Goal: Transaction & Acquisition: Book appointment/travel/reservation

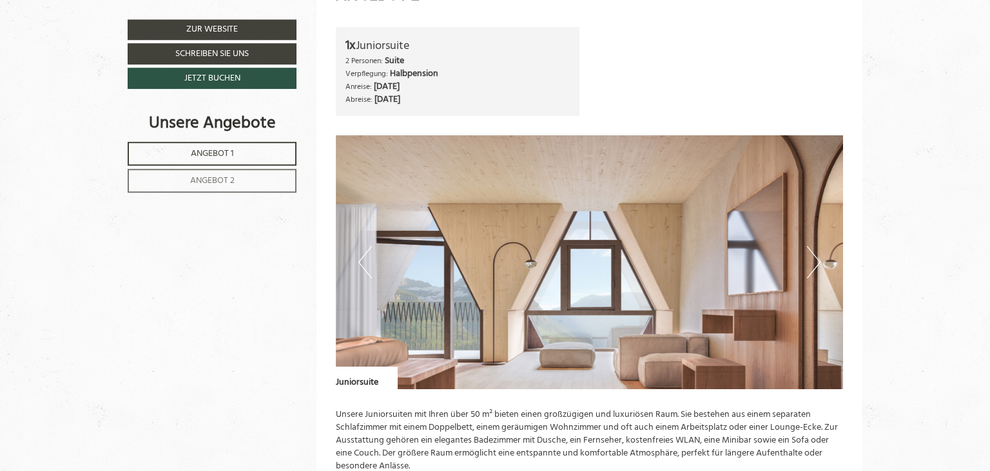
scroll to position [1619, 0]
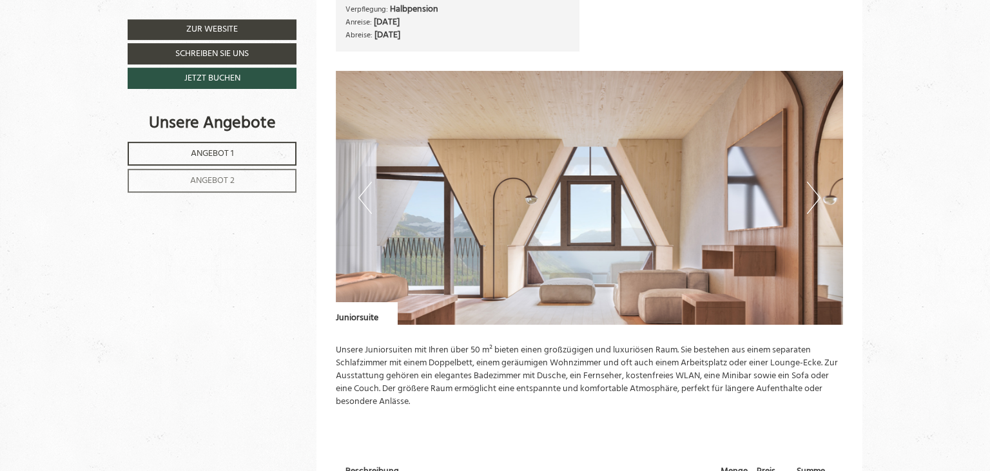
click at [816, 199] on button "Next" at bounding box center [814, 198] width 14 height 32
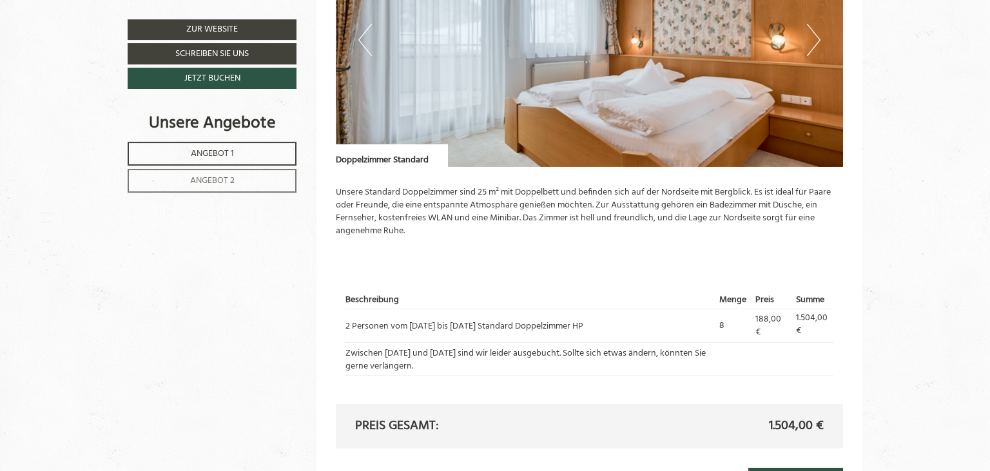
scroll to position [981, 0]
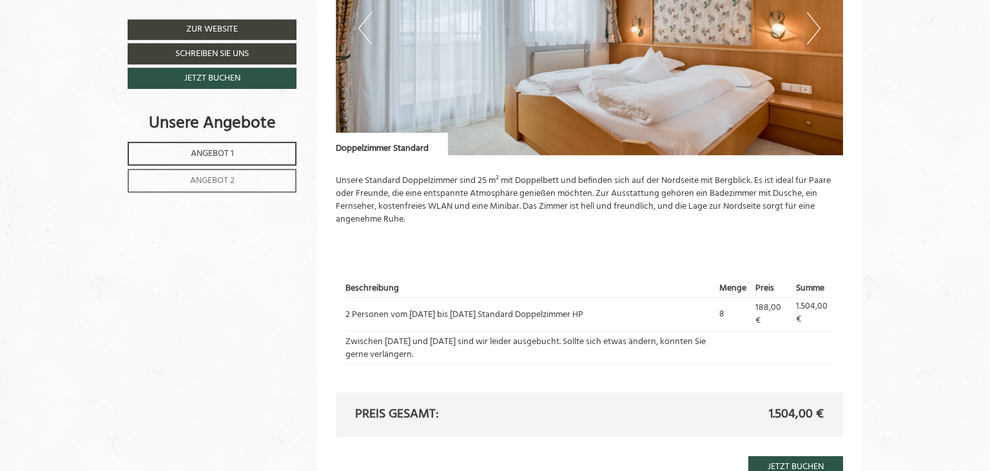
click at [813, 32] on button "Next" at bounding box center [814, 28] width 14 height 32
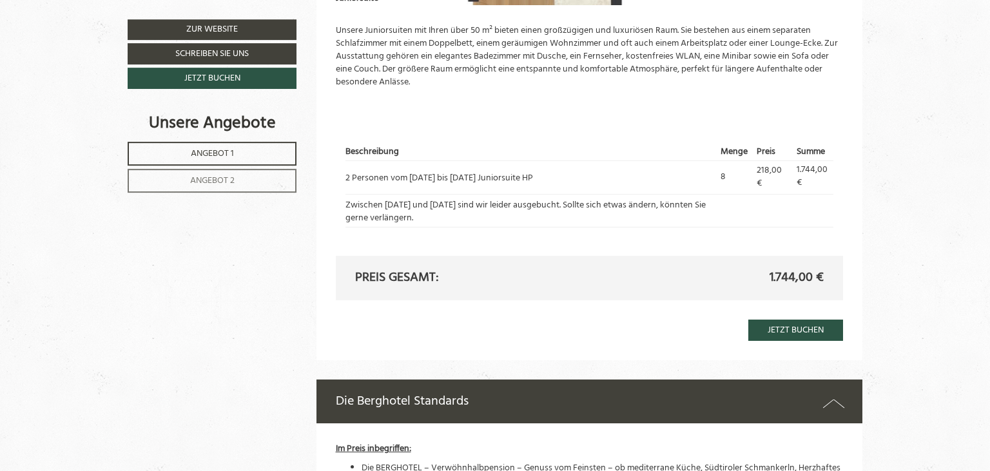
scroll to position [1944, 0]
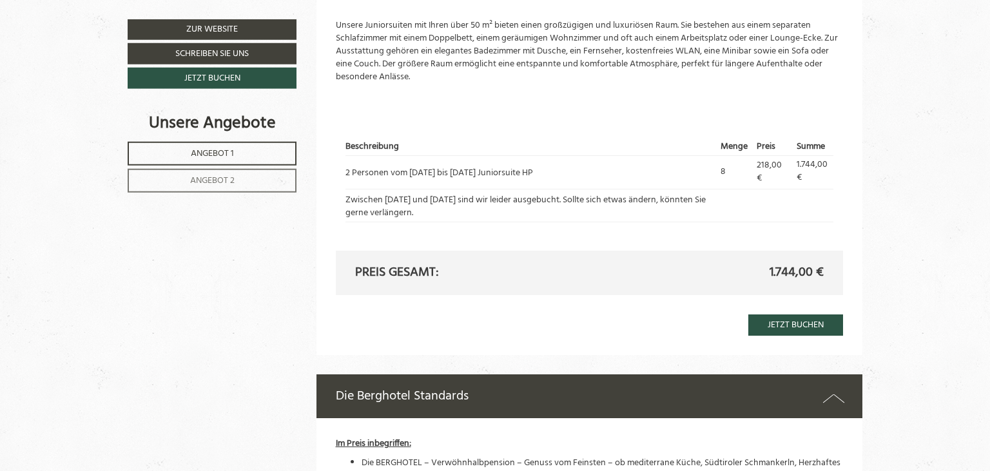
click at [217, 182] on span "Angebot 2" at bounding box center [212, 180] width 44 height 15
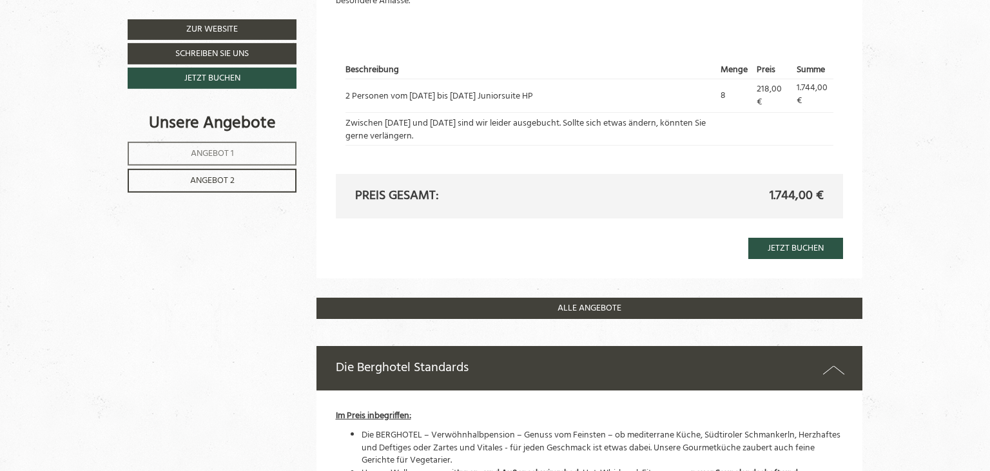
scroll to position [1228, 0]
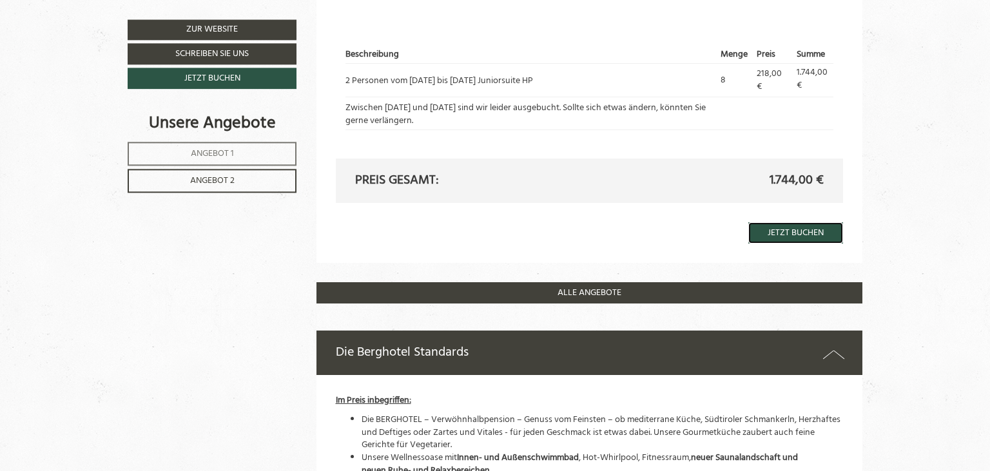
click at [788, 229] on link "Jetzt buchen" at bounding box center [795, 232] width 95 height 21
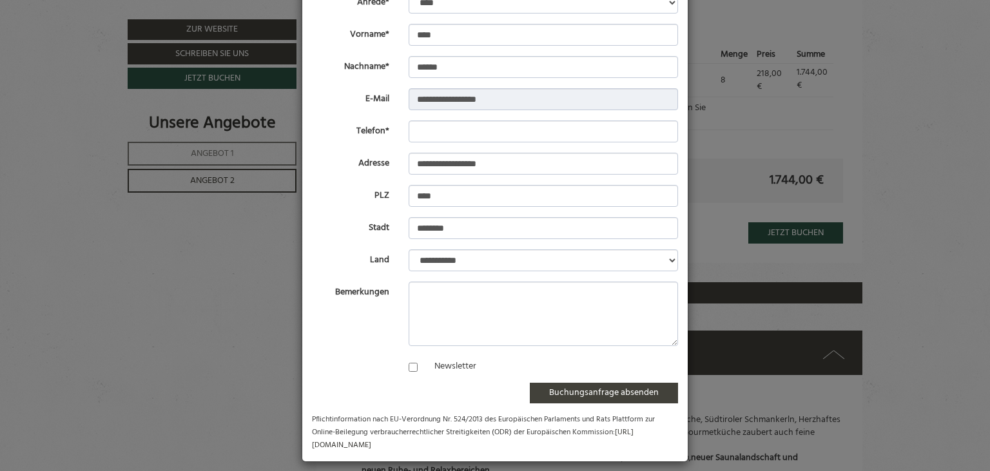
scroll to position [104, 0]
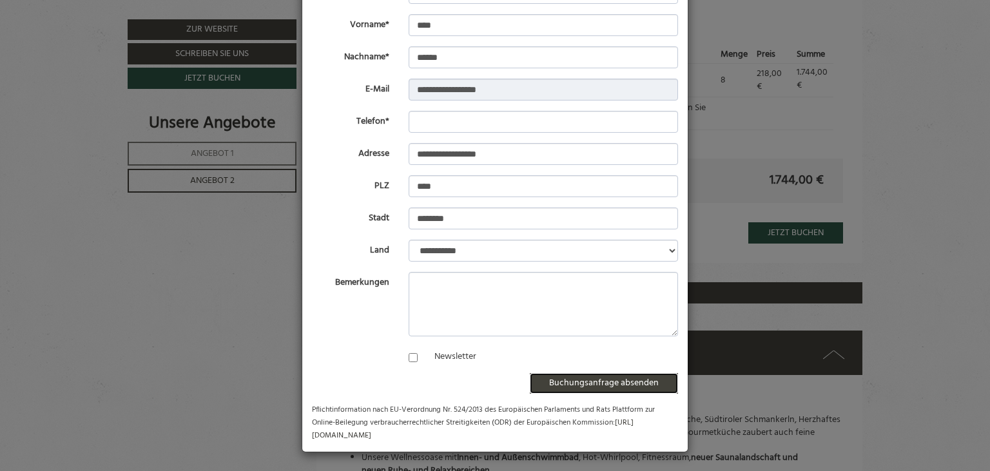
click at [610, 384] on button "Buchungsanfrage absenden" at bounding box center [604, 383] width 148 height 21
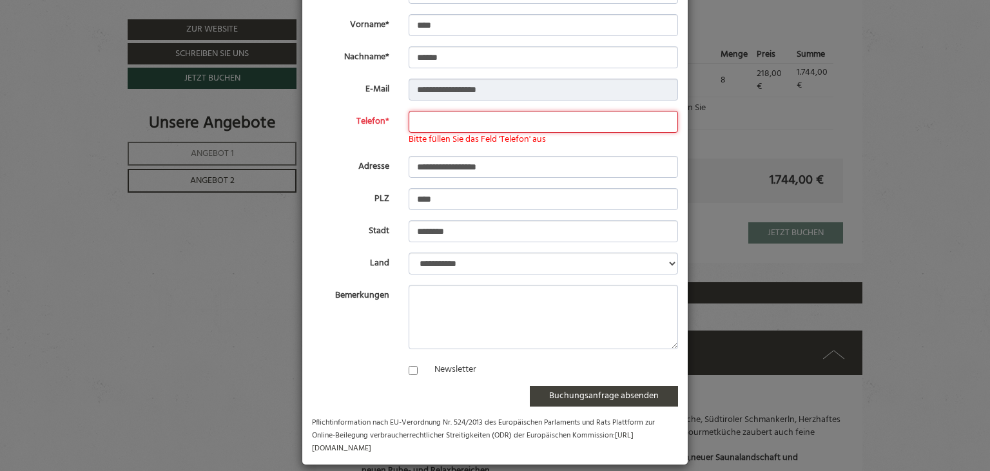
click at [427, 119] on input "Telefon*" at bounding box center [544, 122] width 270 height 22
type input "**********"
click at [422, 299] on textarea "Bemerkungen" at bounding box center [544, 317] width 270 height 64
type textarea "**********"
click at [581, 399] on button "Buchungsanfrage absenden" at bounding box center [604, 396] width 148 height 21
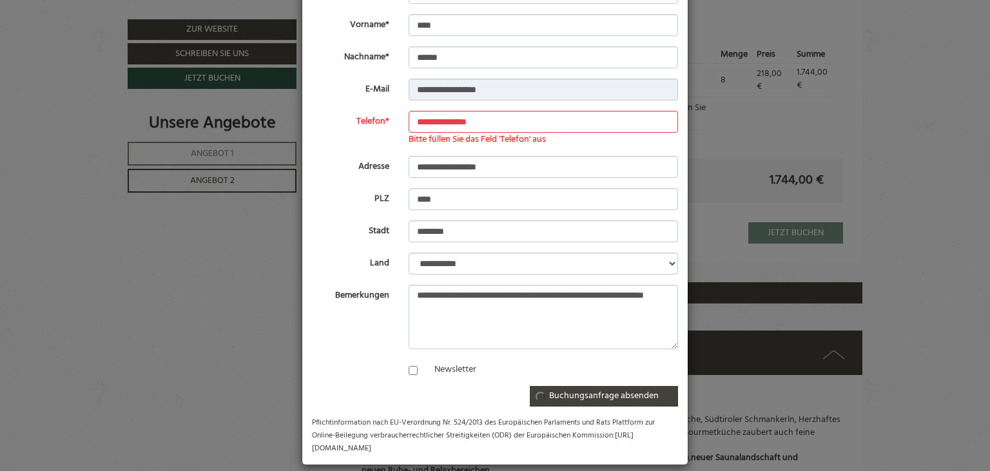
scroll to position [0, 0]
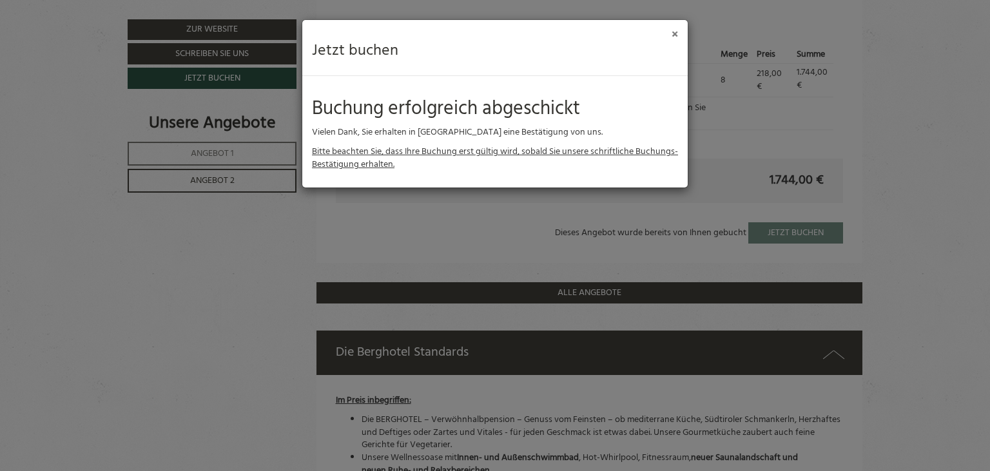
click at [674, 34] on button "×" at bounding box center [675, 35] width 6 height 14
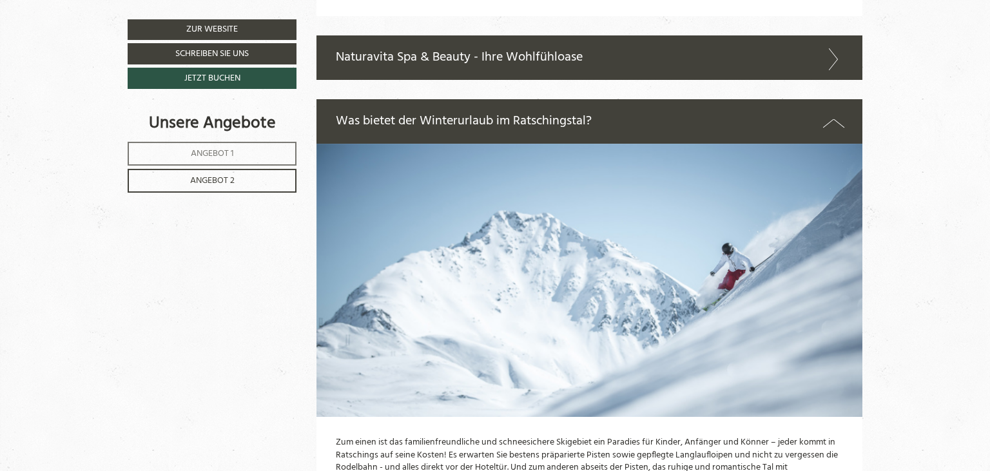
scroll to position [1759, 0]
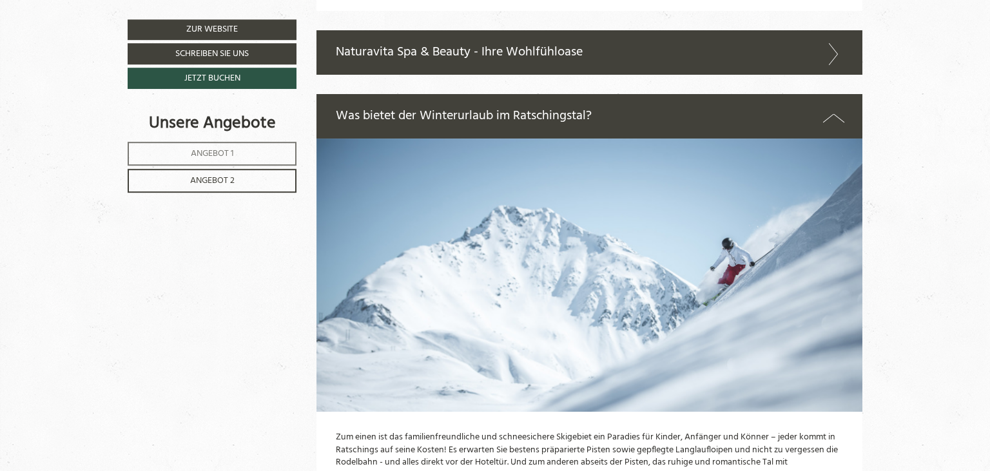
click at [832, 57] on icon at bounding box center [833, 54] width 19 height 22
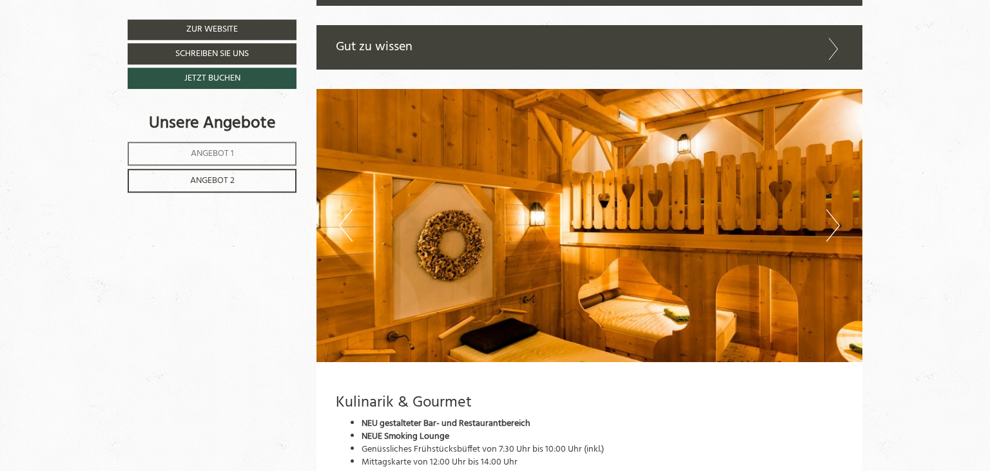
scroll to position [2744, 0]
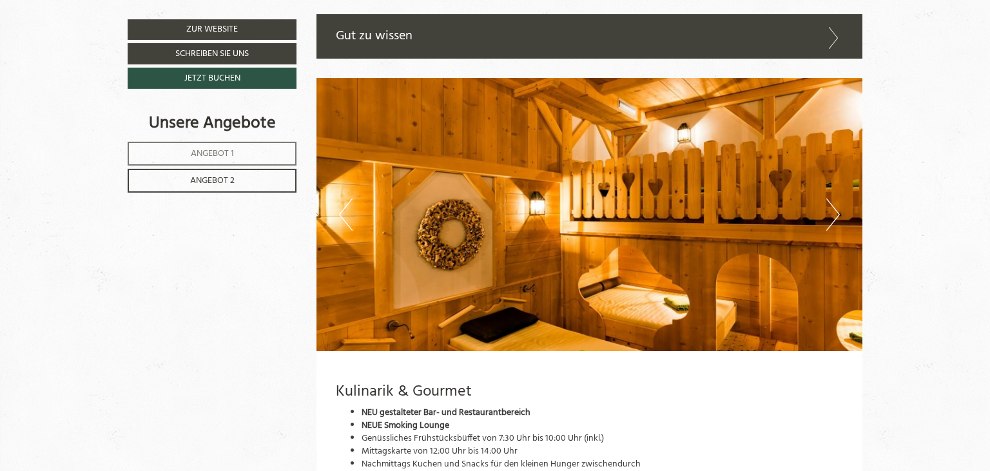
click at [831, 222] on button "Next" at bounding box center [833, 214] width 14 height 32
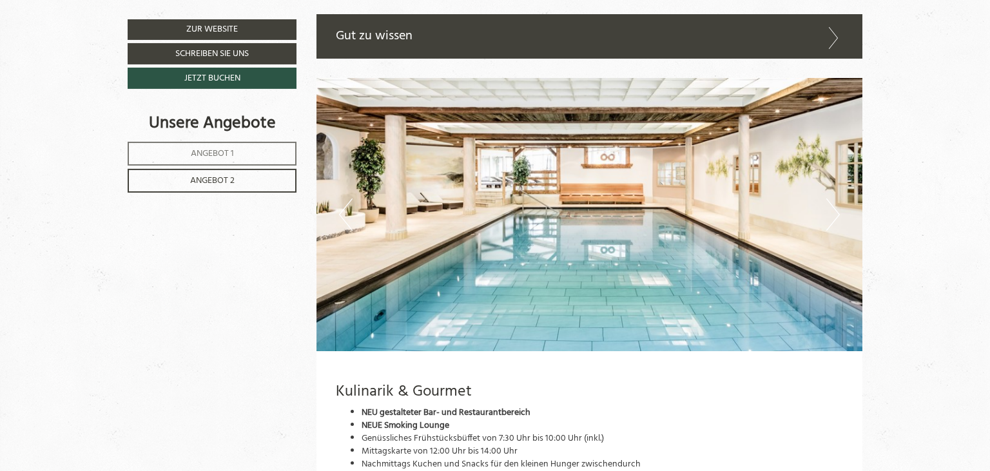
click at [836, 226] on button "Next" at bounding box center [833, 214] width 14 height 32
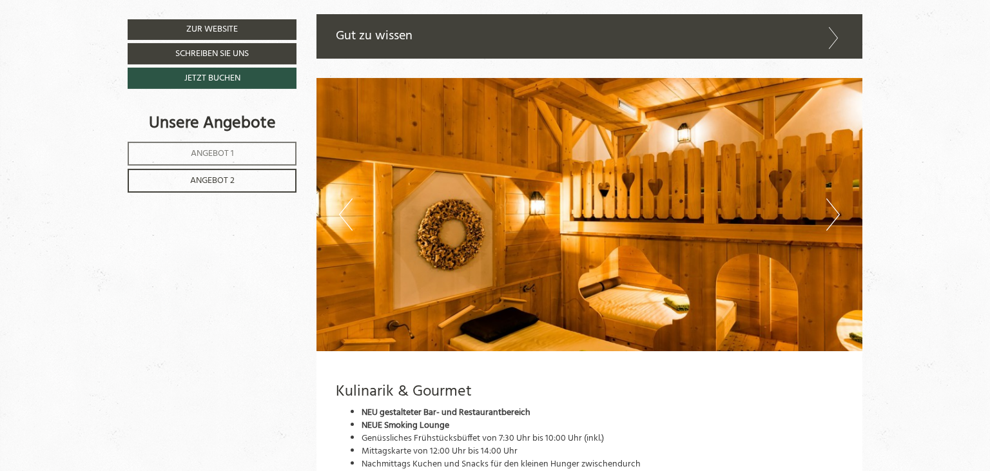
click at [836, 226] on button "Next" at bounding box center [833, 214] width 14 height 32
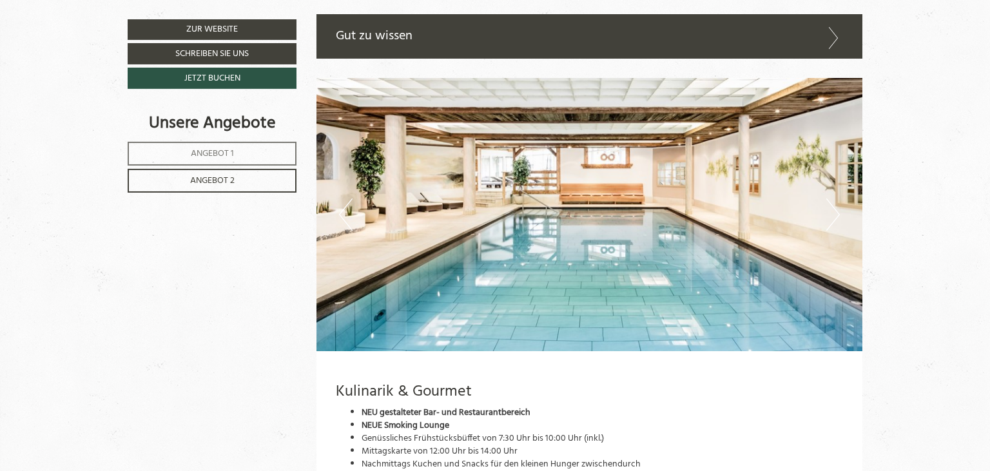
click at [836, 226] on button "Next" at bounding box center [833, 214] width 14 height 32
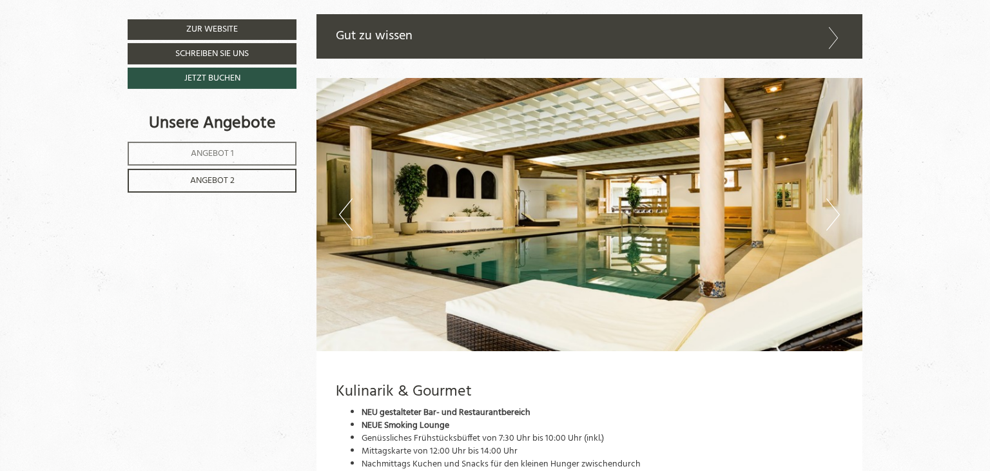
click at [836, 226] on button "Next" at bounding box center [833, 214] width 14 height 32
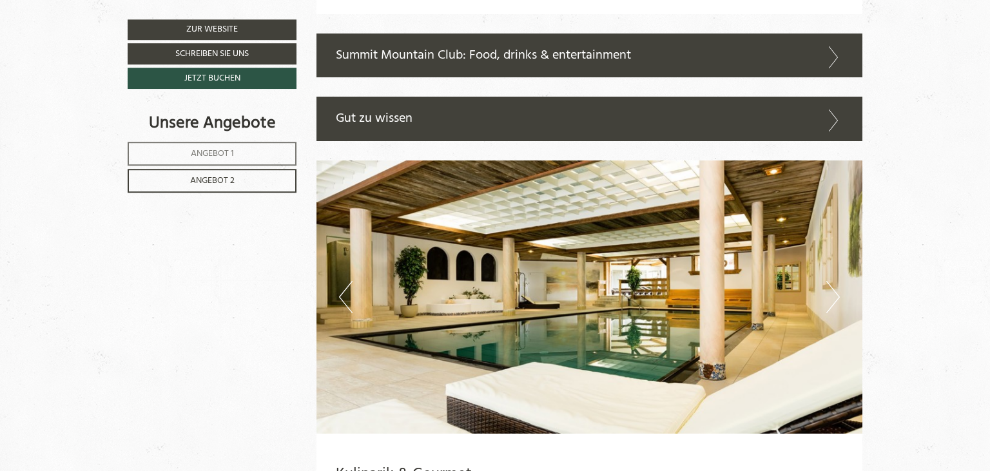
scroll to position [2678, 0]
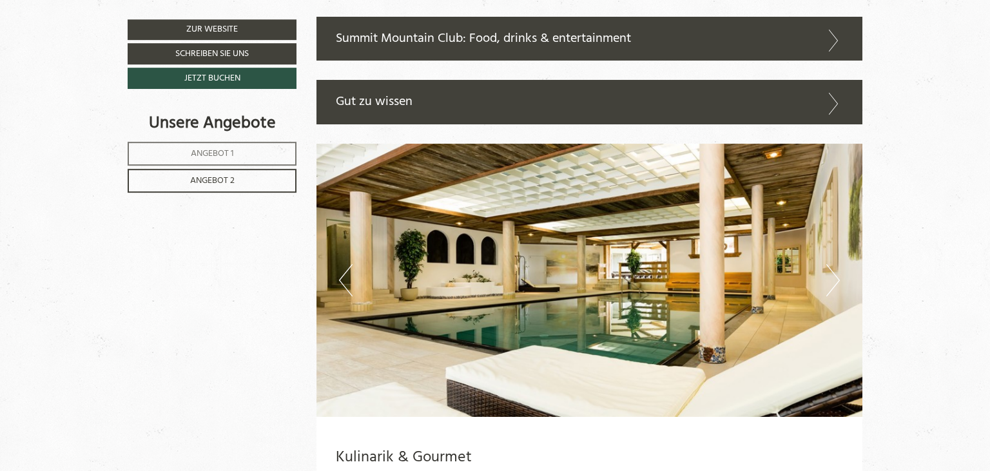
click at [835, 111] on icon at bounding box center [833, 104] width 19 height 22
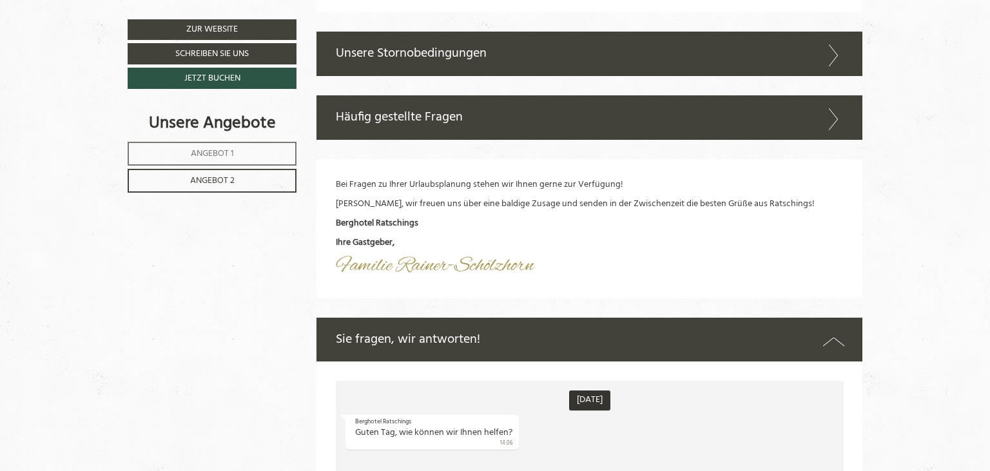
scroll to position [3699, 0]
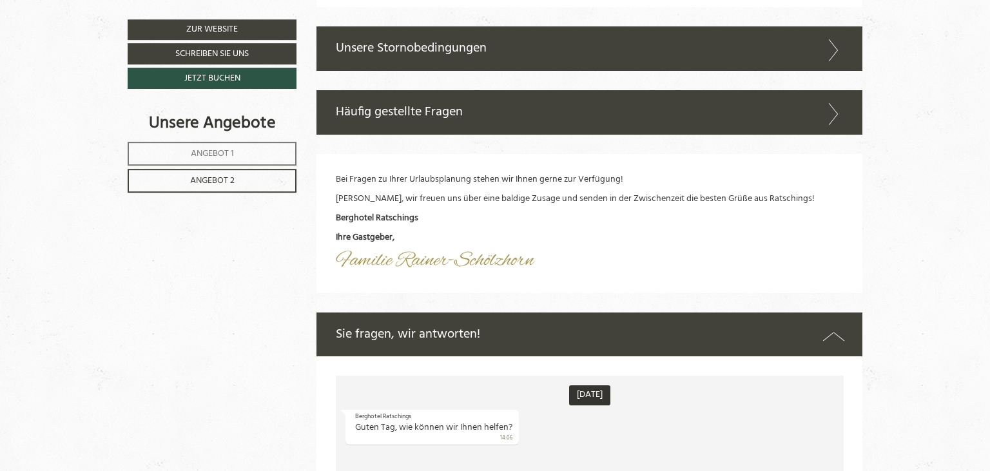
click at [831, 61] on icon at bounding box center [833, 50] width 19 height 22
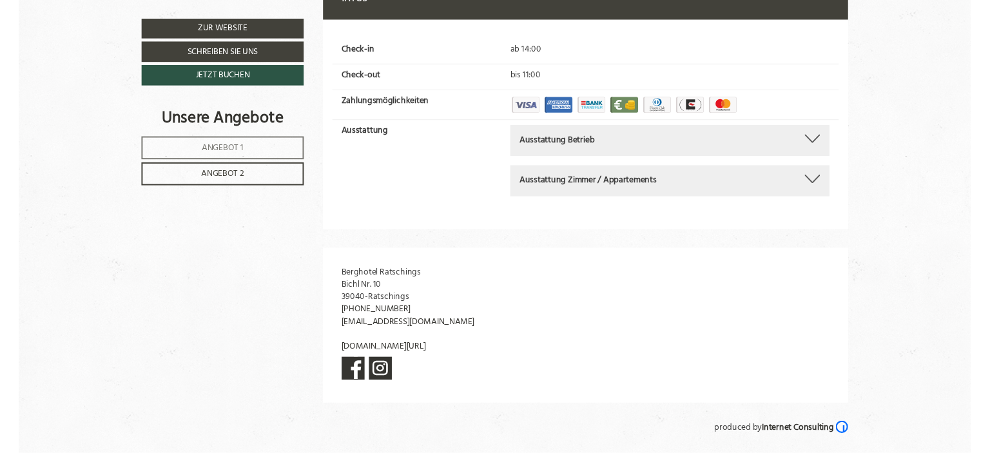
scroll to position [4912, 0]
